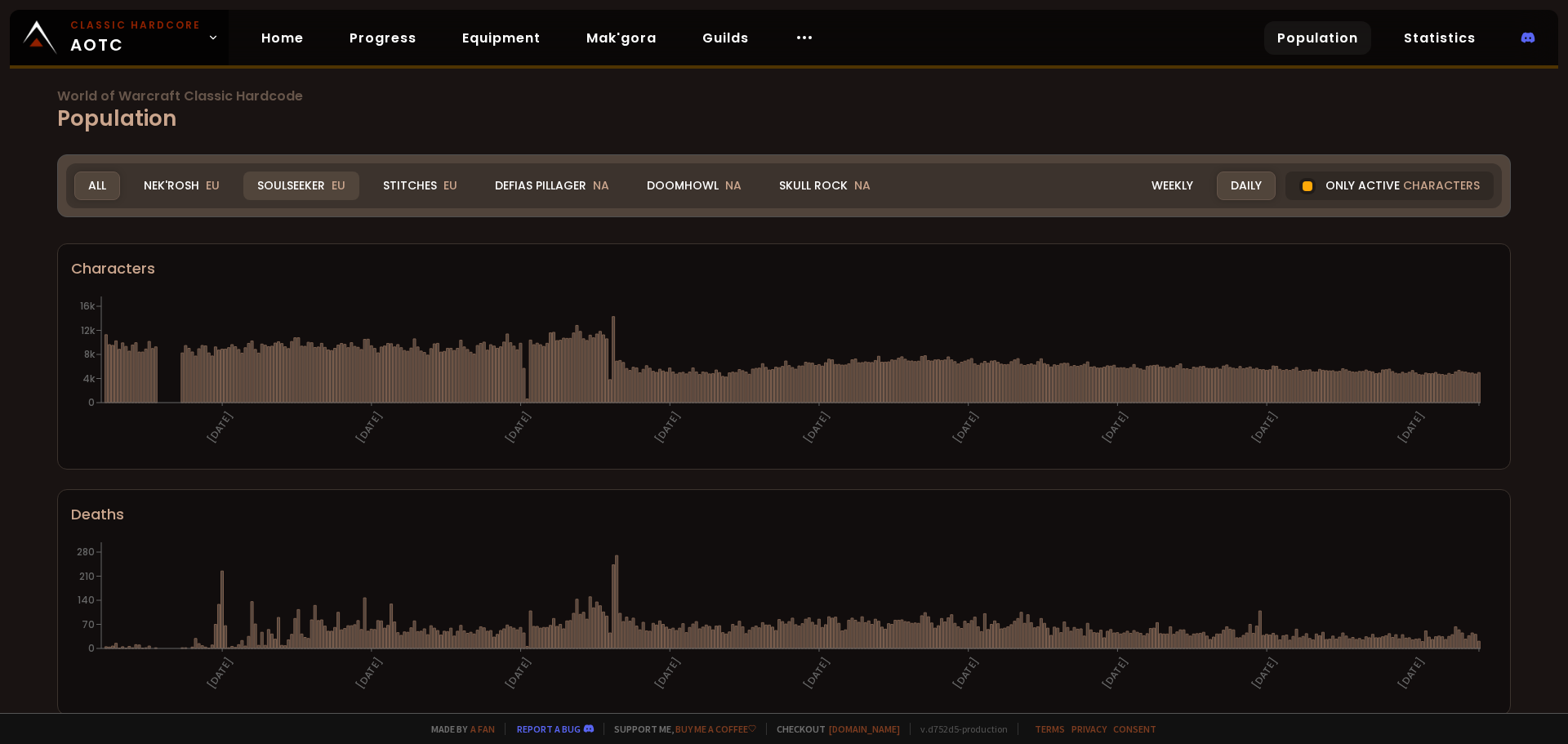
click at [317, 189] on div "Soulseeker EU" at bounding box center [301, 186] width 116 height 29
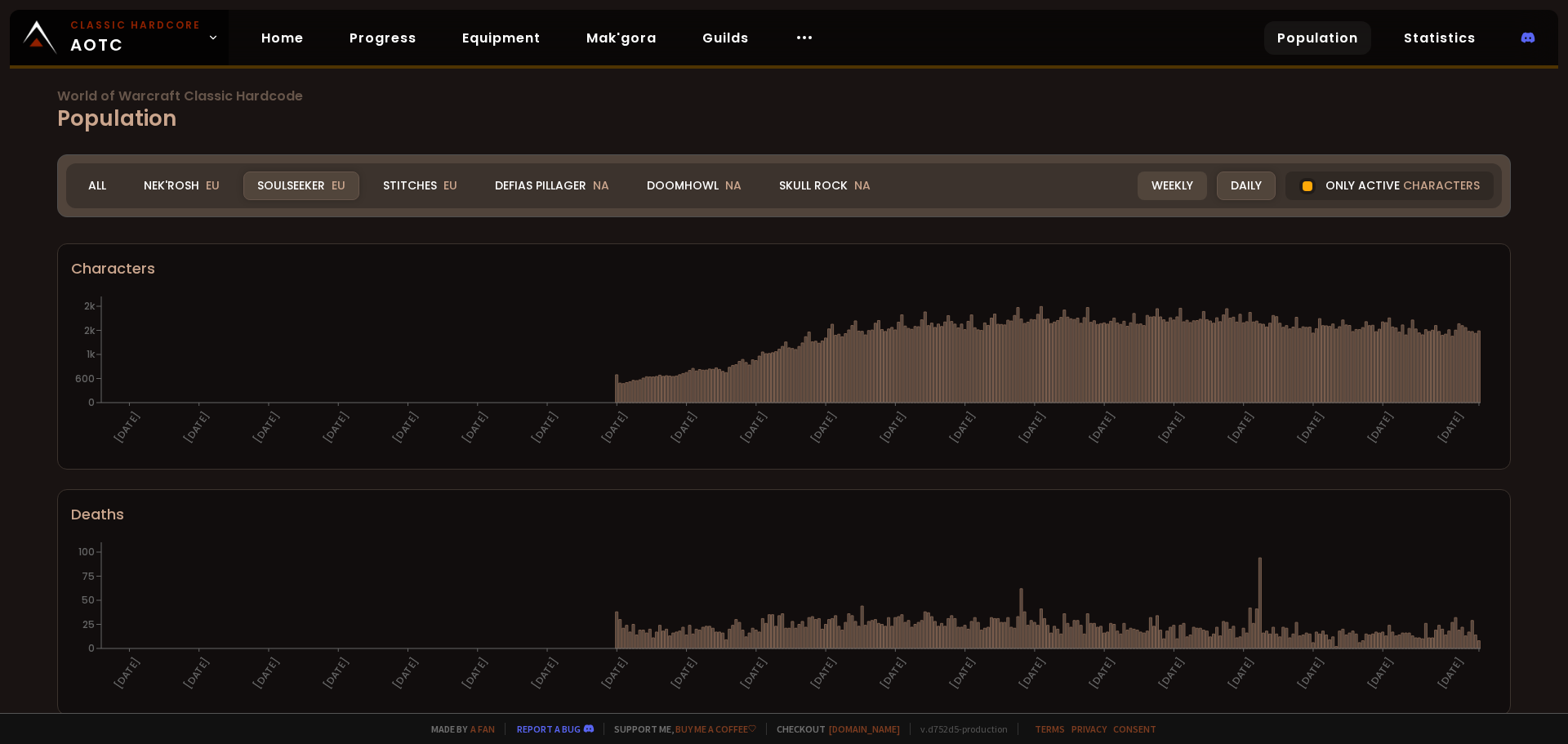
click at [1190, 187] on div "Weekly" at bounding box center [1172, 186] width 69 height 29
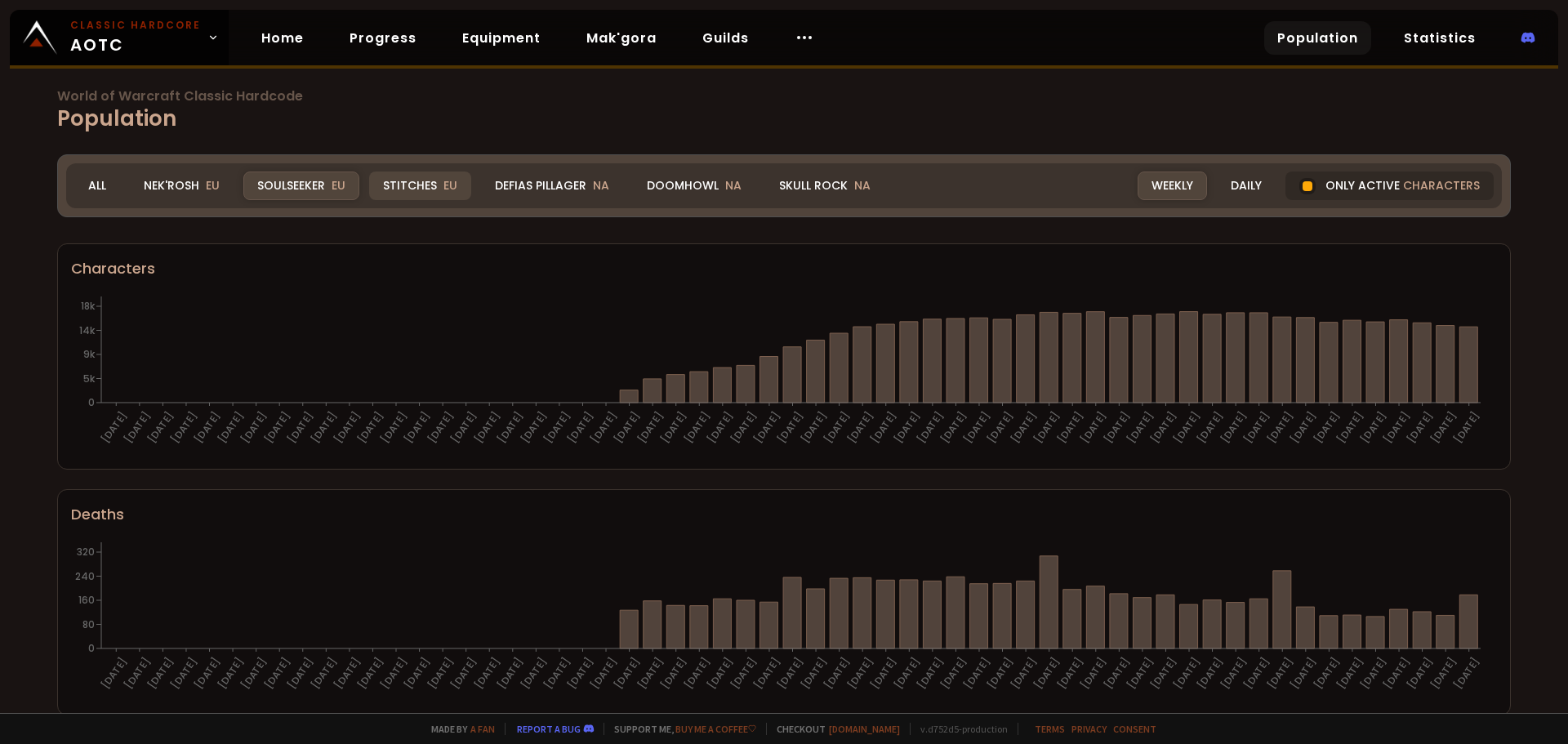
click at [427, 193] on div "Stitches EU" at bounding box center [420, 186] width 102 height 29
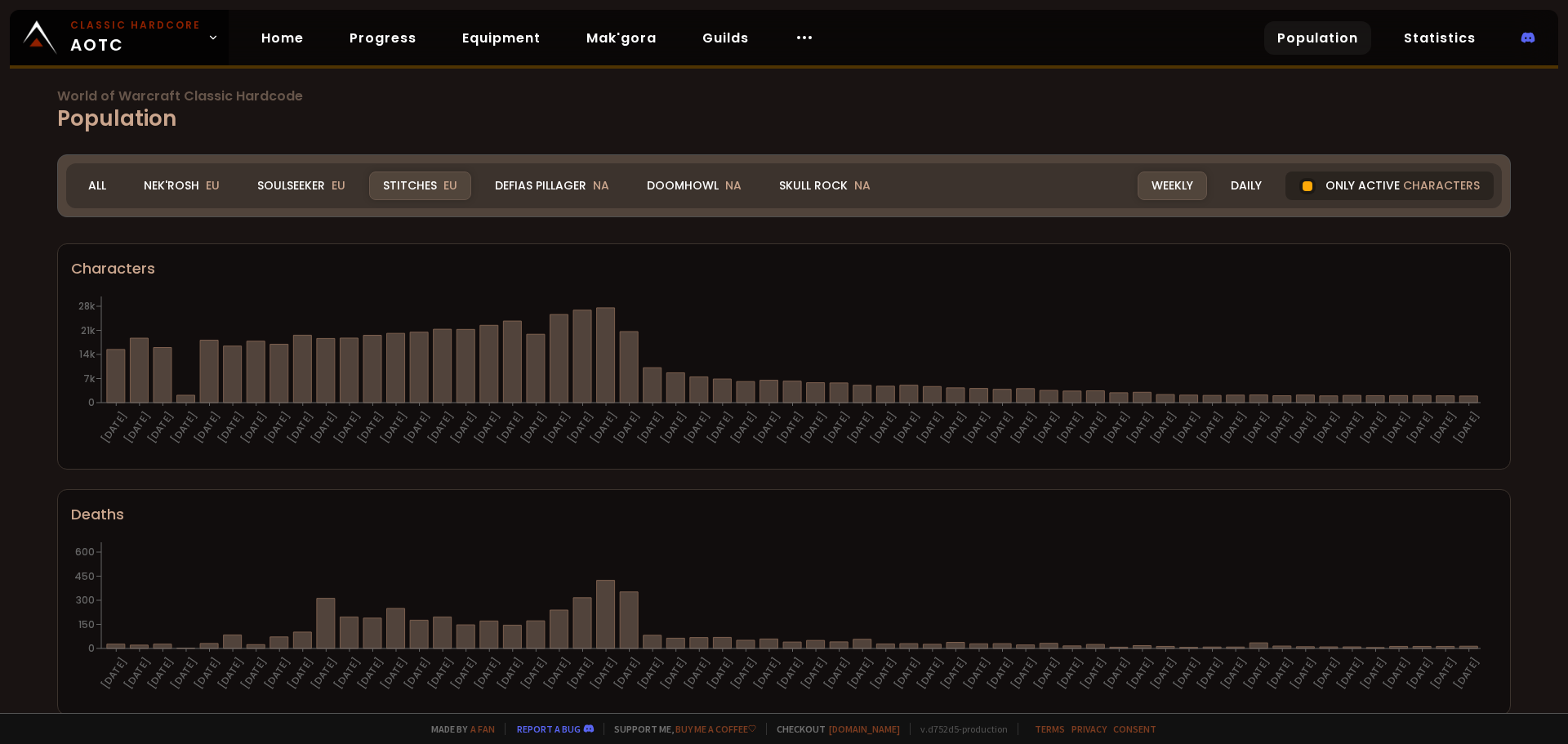
click at [1403, 187] on span "characters" at bounding box center [1442, 186] width 77 height 18
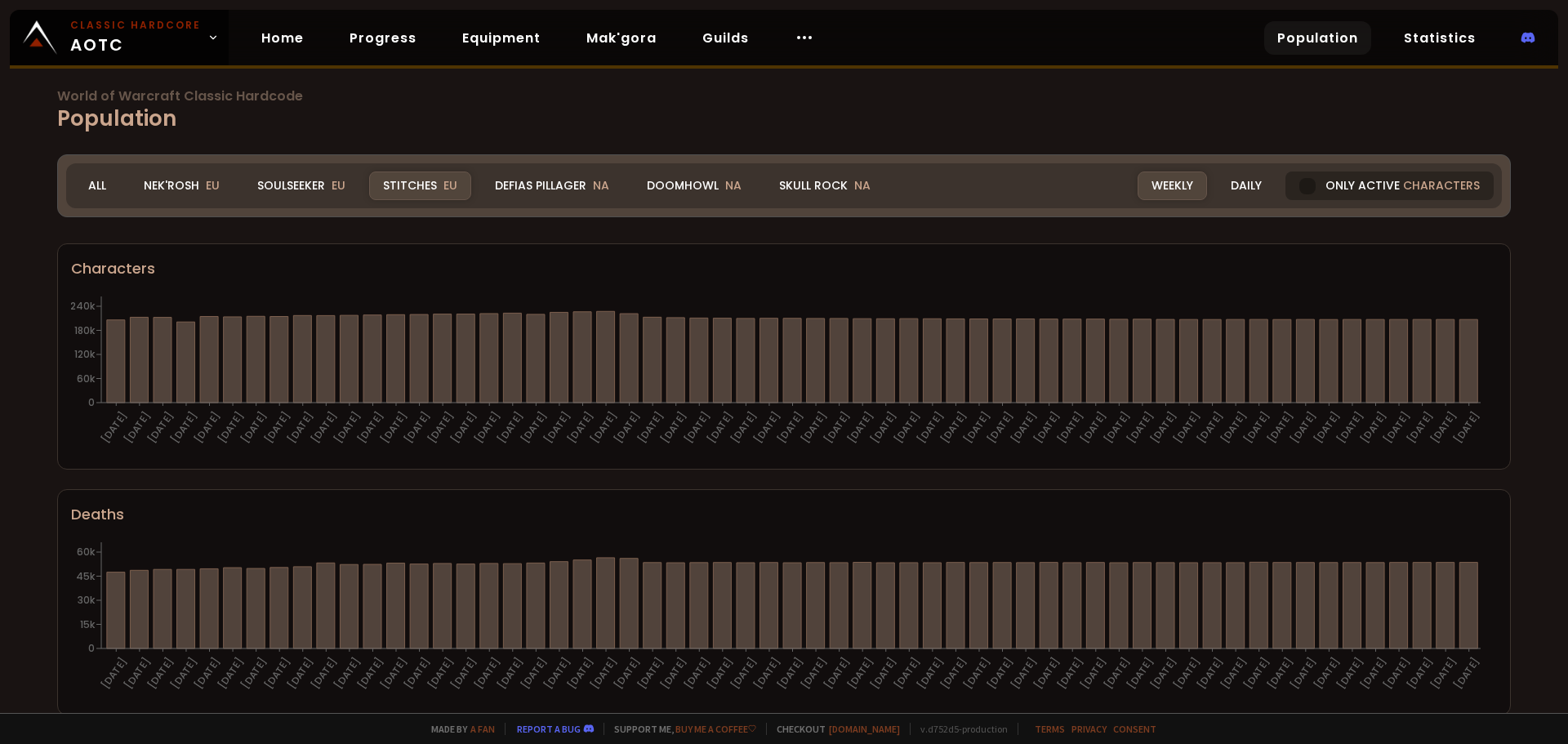
click at [1403, 187] on span "characters" at bounding box center [1442, 186] width 77 height 18
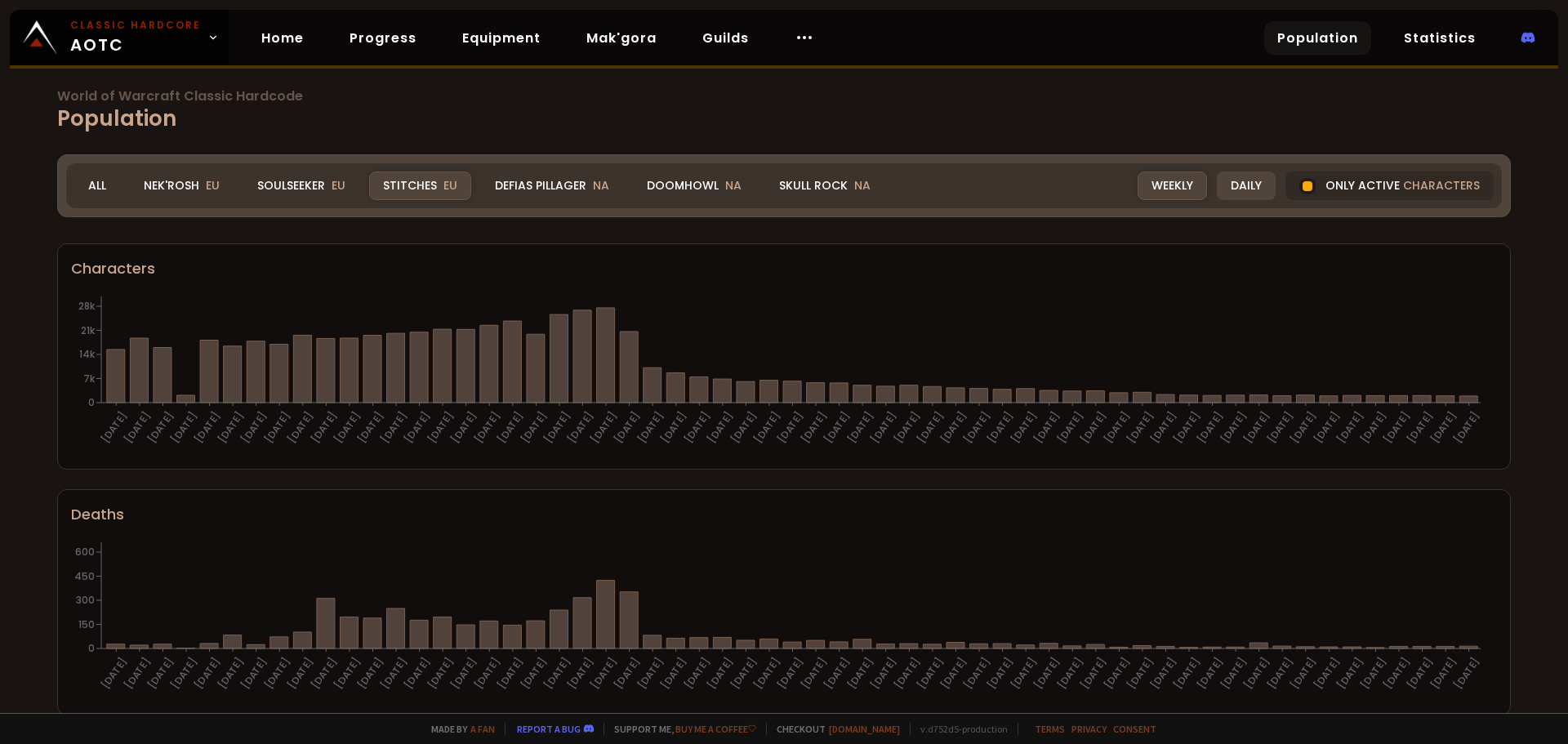
click at [1244, 187] on div "Daily" at bounding box center [1246, 186] width 59 height 29
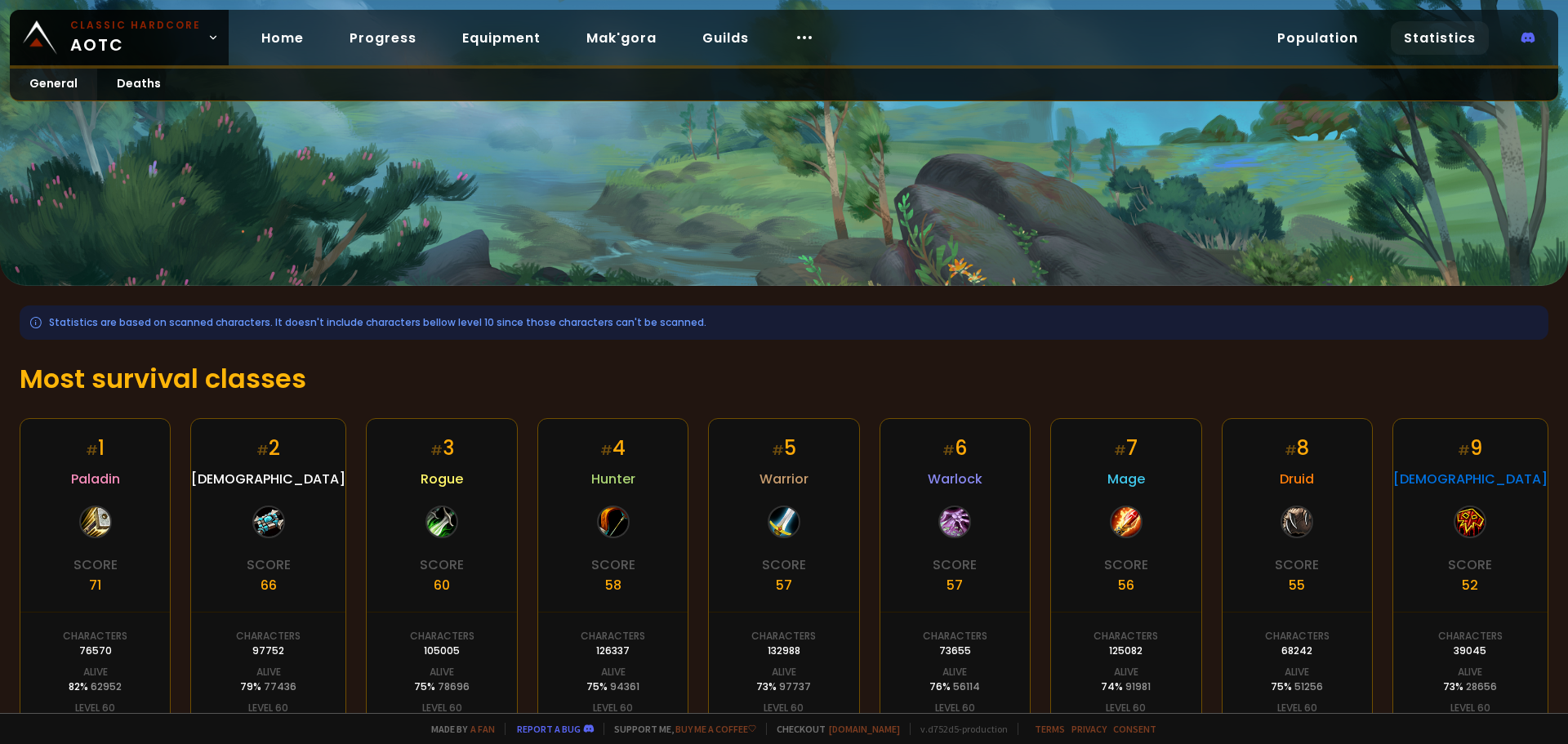
scroll to position [248, 0]
